Goal: Task Accomplishment & Management: Manage account settings

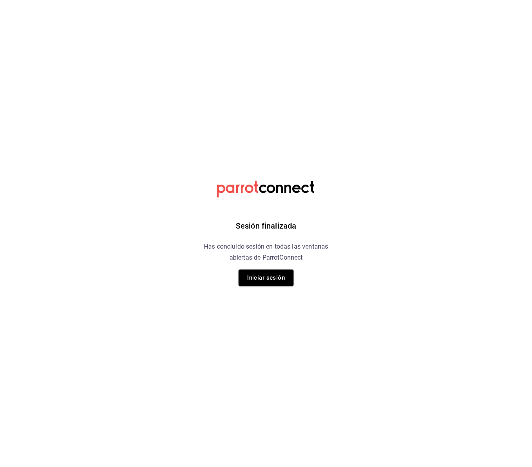
click at [273, 267] on div "Sesión finalizada Has concluido sesión en todas las ventanas abiertas de Parrot…" at bounding box center [266, 233] width 198 height 467
click at [265, 283] on button "Iniciar sesión" at bounding box center [265, 277] width 55 height 16
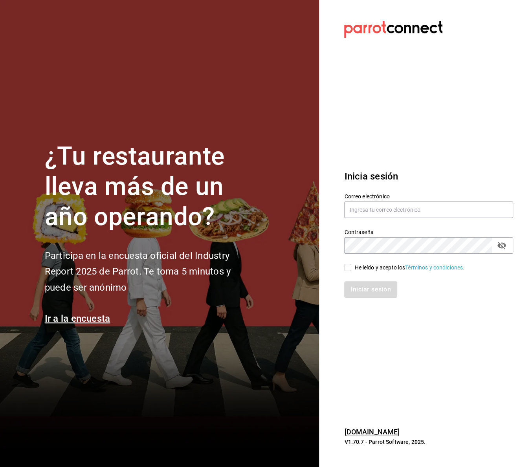
click at [357, 268] on div "He leído y acepto los Términos y condiciones." at bounding box center [409, 268] width 110 height 8
click at [351, 268] on input "He leído y acepto los Términos y condiciones." at bounding box center [347, 267] width 7 height 7
checkbox input "true"
click at [379, 215] on input "text" at bounding box center [428, 209] width 169 height 16
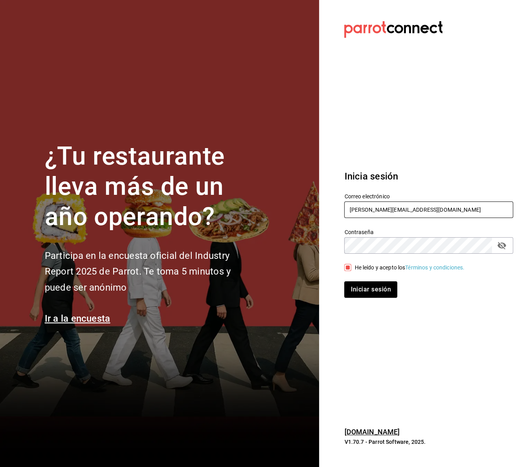
type input "[PERSON_NAME][EMAIL_ADDRESS][DOMAIN_NAME]"
click at [344, 281] on button "Iniciar sesión" at bounding box center [370, 289] width 53 height 16
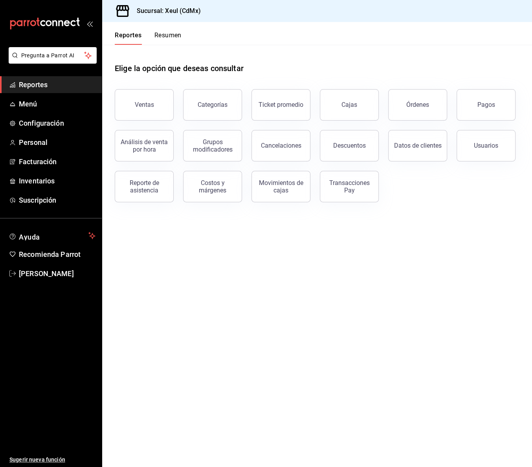
click at [172, 32] on button "Resumen" at bounding box center [167, 37] width 27 height 13
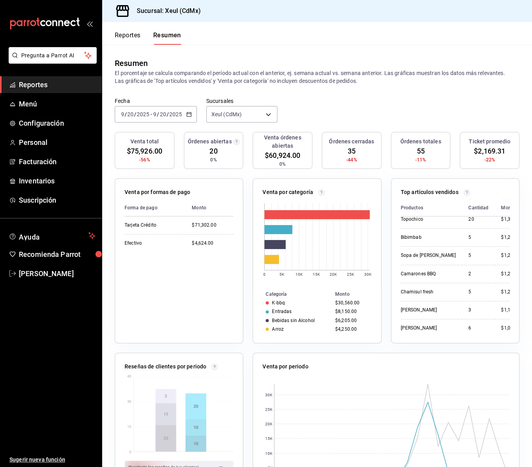
scroll to position [1, 0]
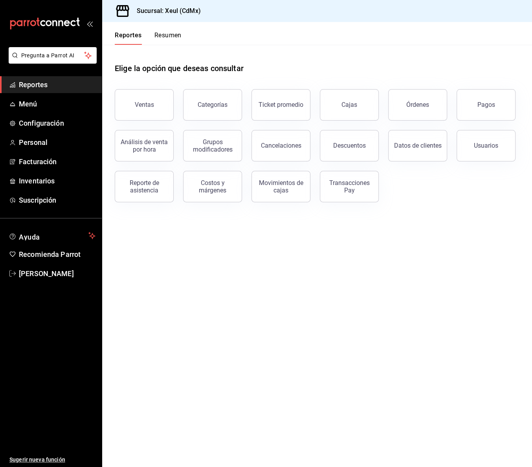
click at [180, 33] on button "Resumen" at bounding box center [167, 37] width 27 height 13
